Goal: Task Accomplishment & Management: Use online tool/utility

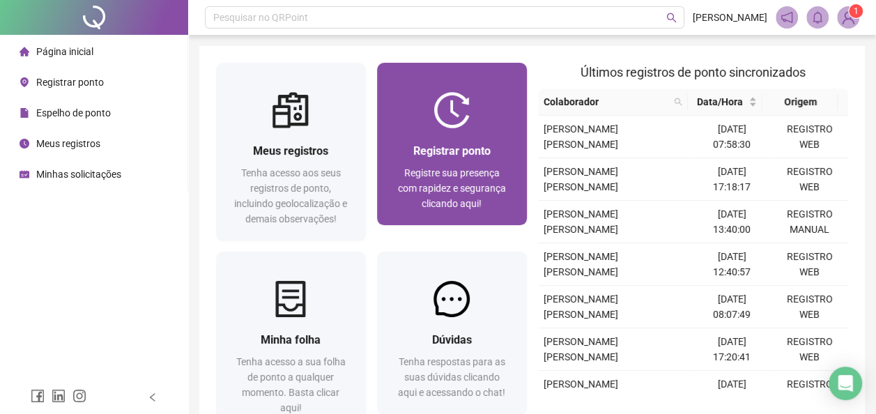
click at [472, 153] on span "Registrar ponto" at bounding box center [451, 150] width 77 height 13
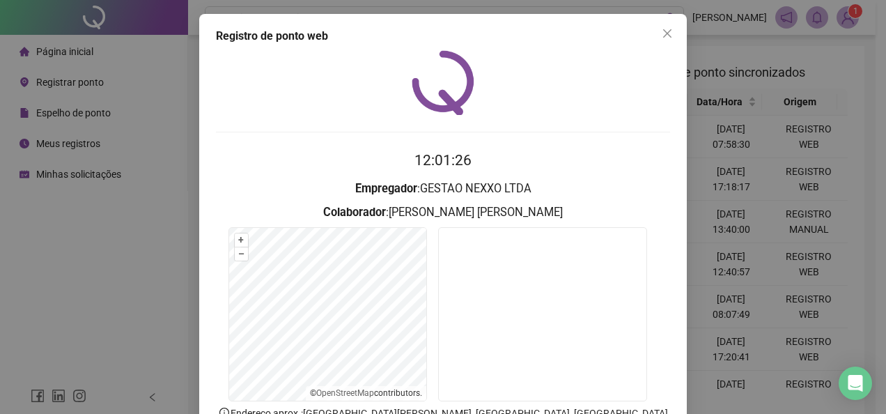
scroll to position [70, 0]
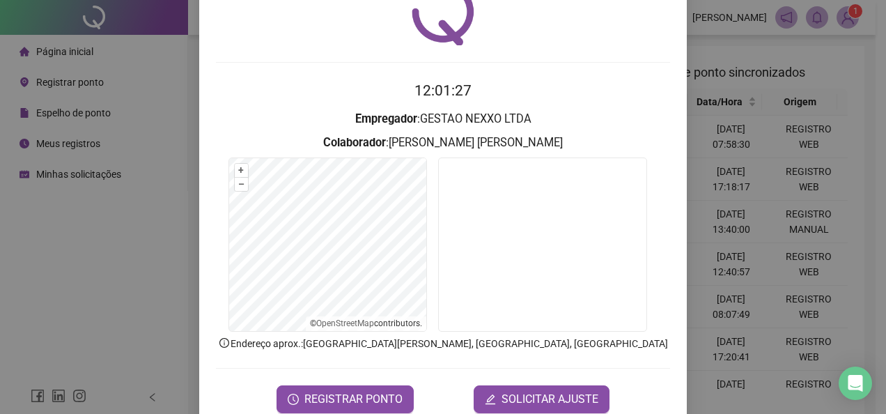
click at [372, 387] on button "REGISTRAR PONTO" at bounding box center [345, 399] width 137 height 28
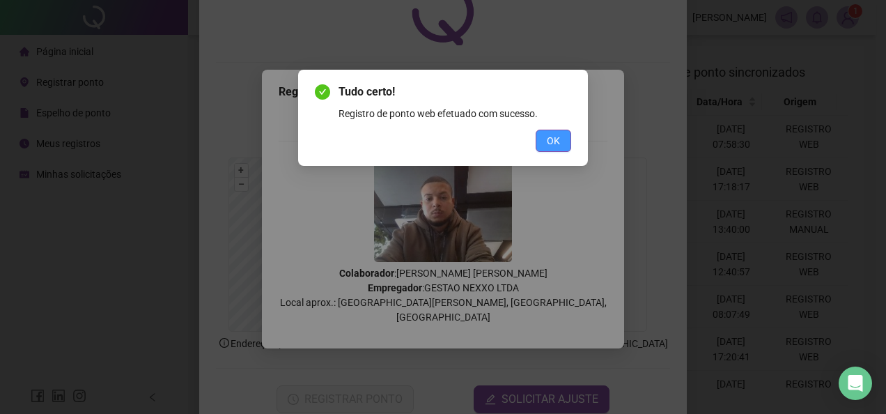
click at [553, 141] on span "OK" at bounding box center [553, 140] width 13 height 15
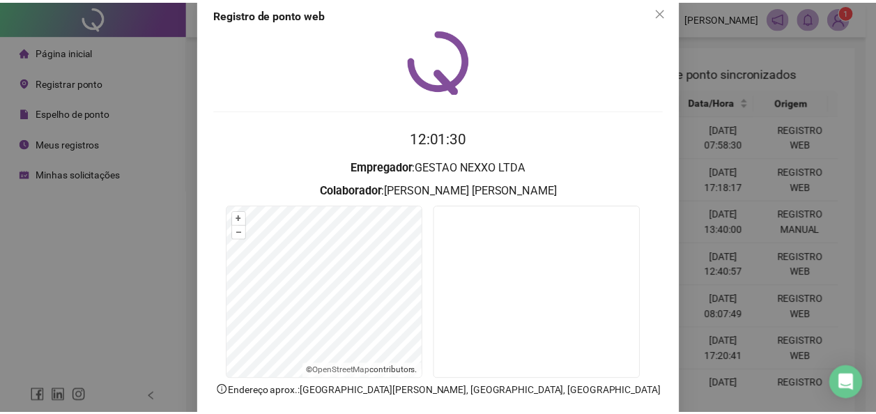
scroll to position [0, 0]
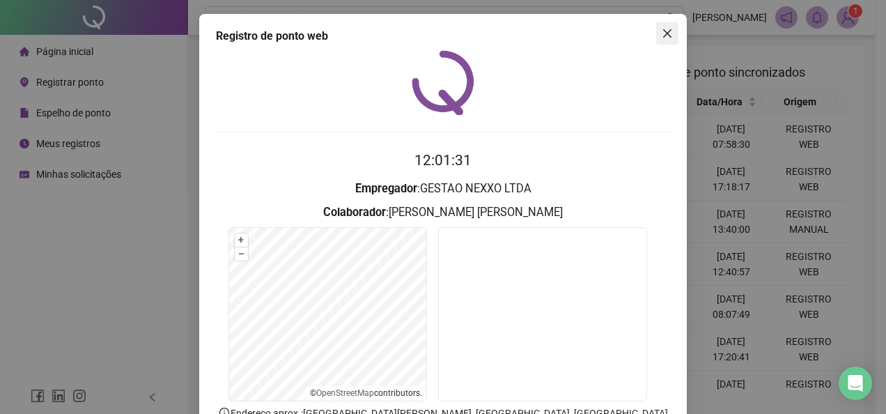
click at [668, 35] on icon "close" at bounding box center [667, 33] width 11 height 11
